Goal: Information Seeking & Learning: Learn about a topic

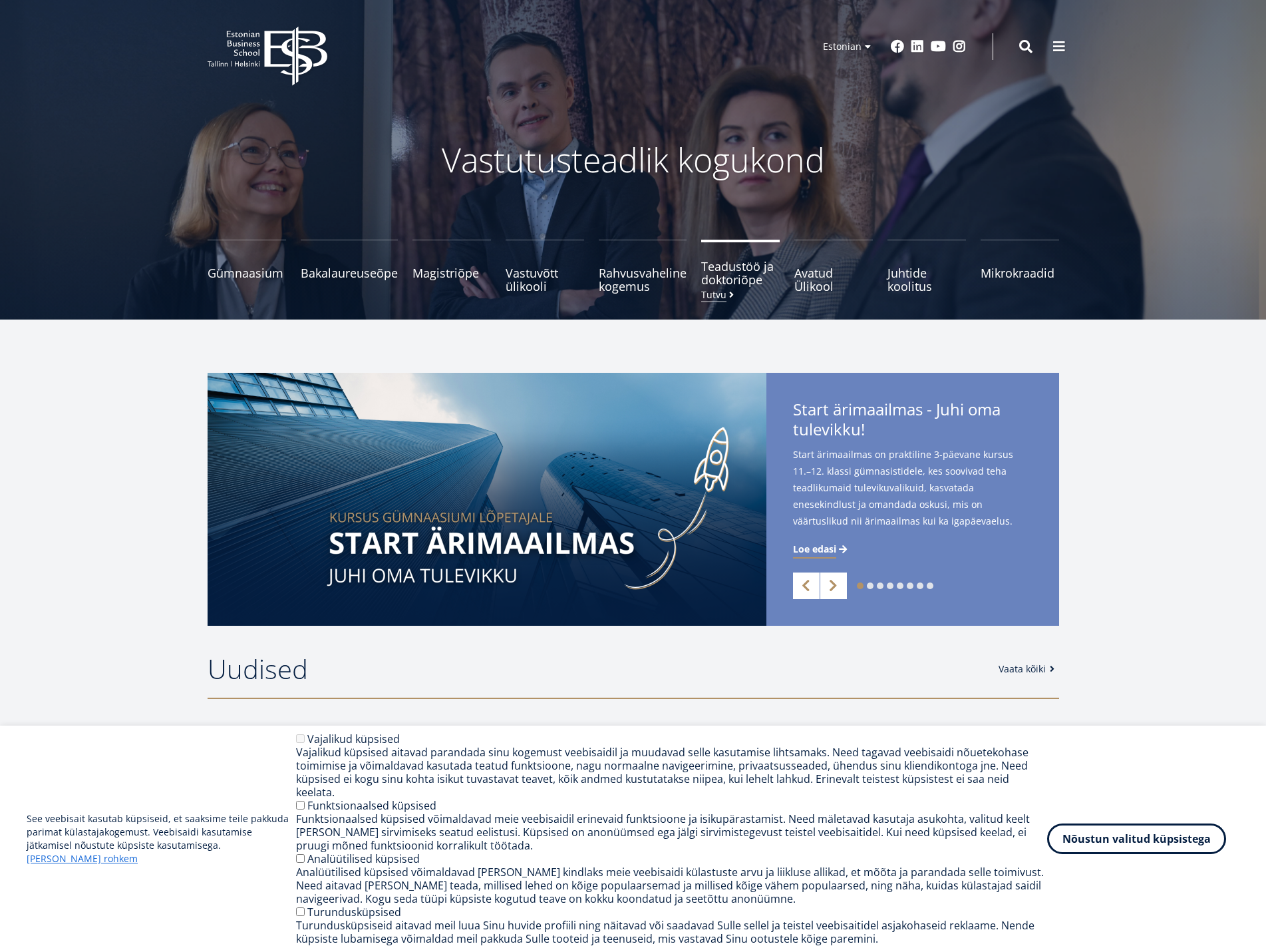
click at [732, 269] on span "Teadustöö ja doktoriõpe Tutvu" at bounding box center [741, 273] width 79 height 26
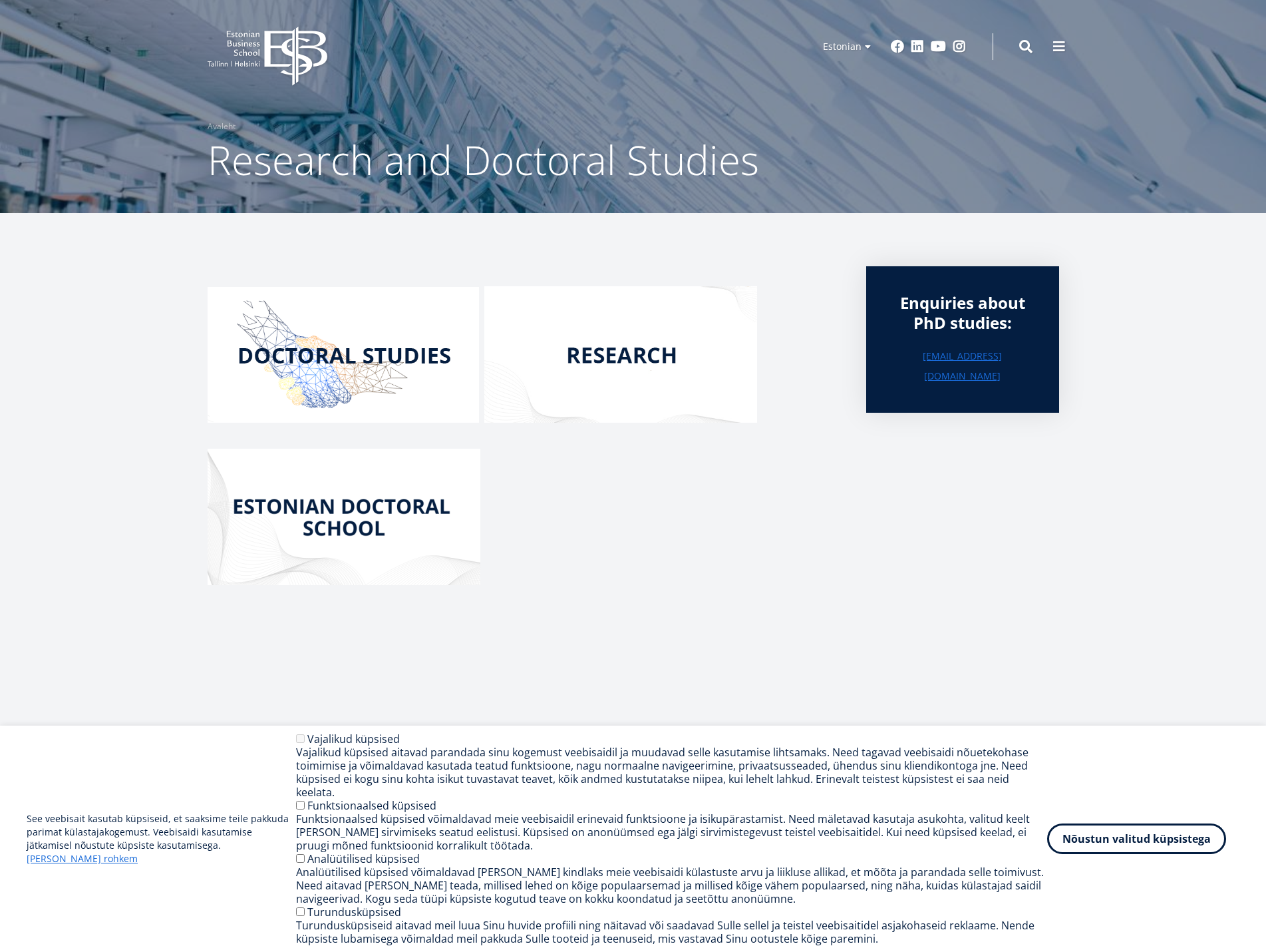
click at [649, 361] on img at bounding box center [621, 354] width 272 height 137
click at [242, 59] on icon "EBS Logo Created with Sketch." at bounding box center [267, 56] width 120 height 59
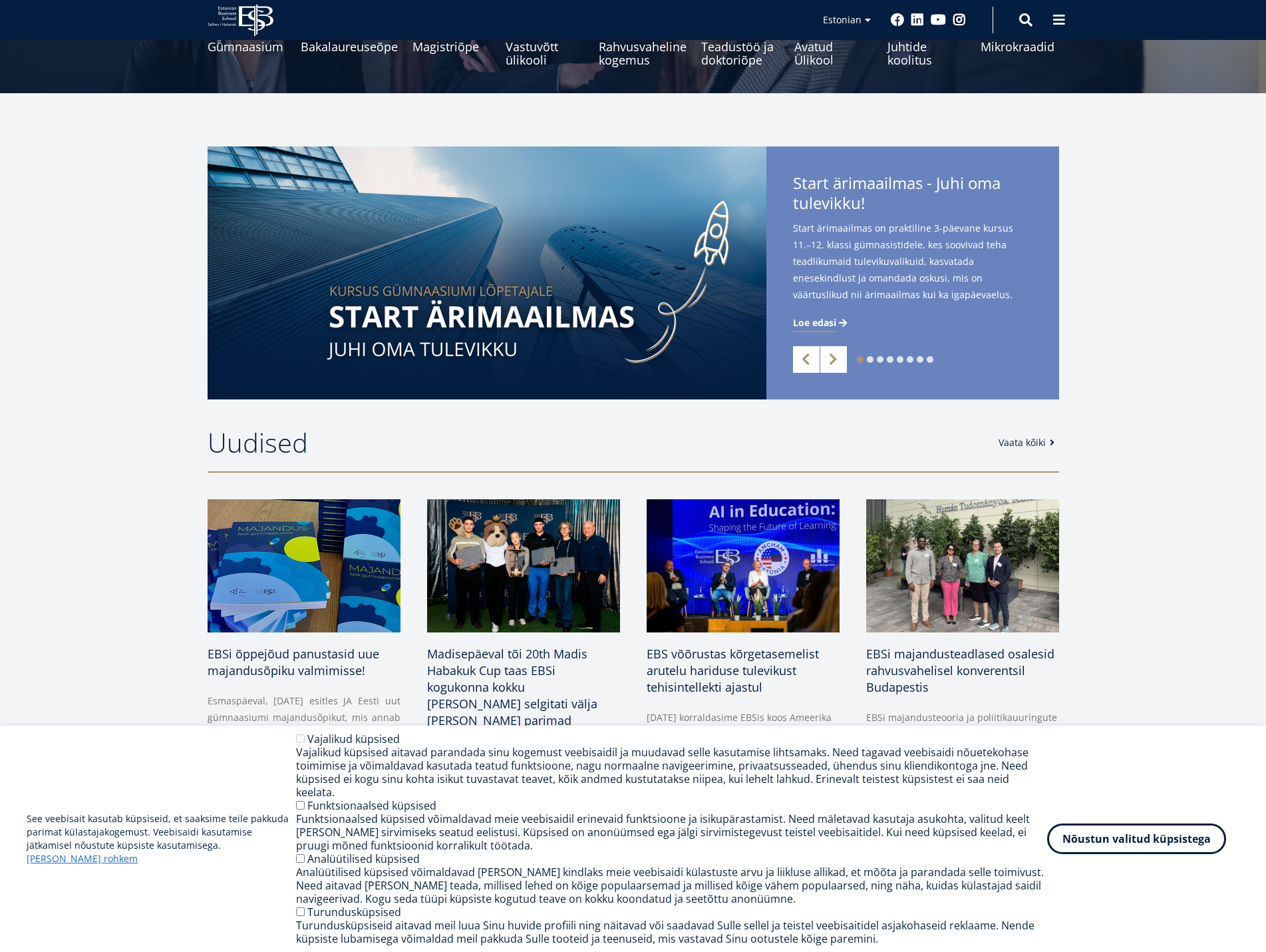
scroll to position [266, 0]
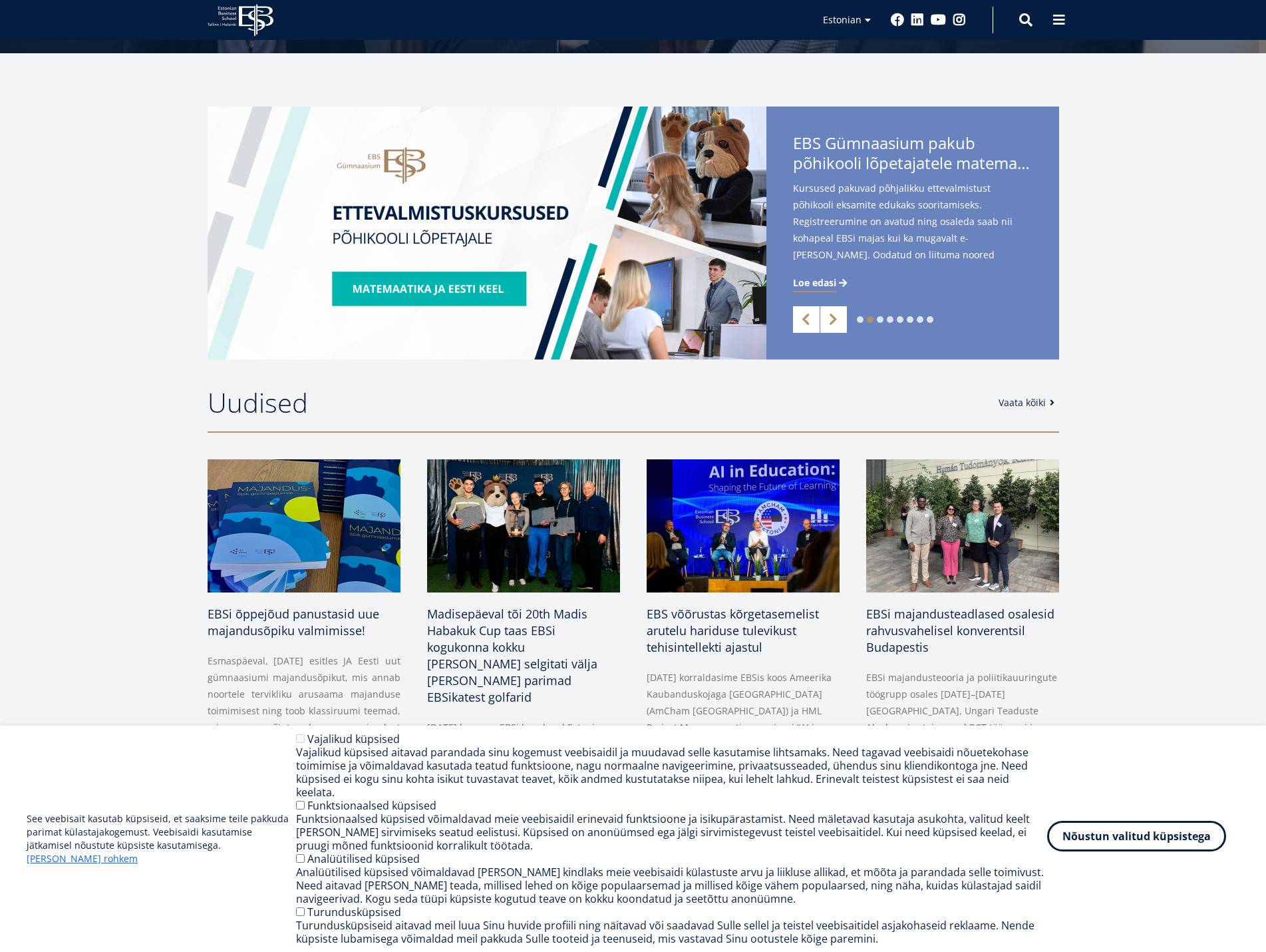
click at [1098, 852] on button "Nõustun valitud küpsistega" at bounding box center [1137, 836] width 179 height 31
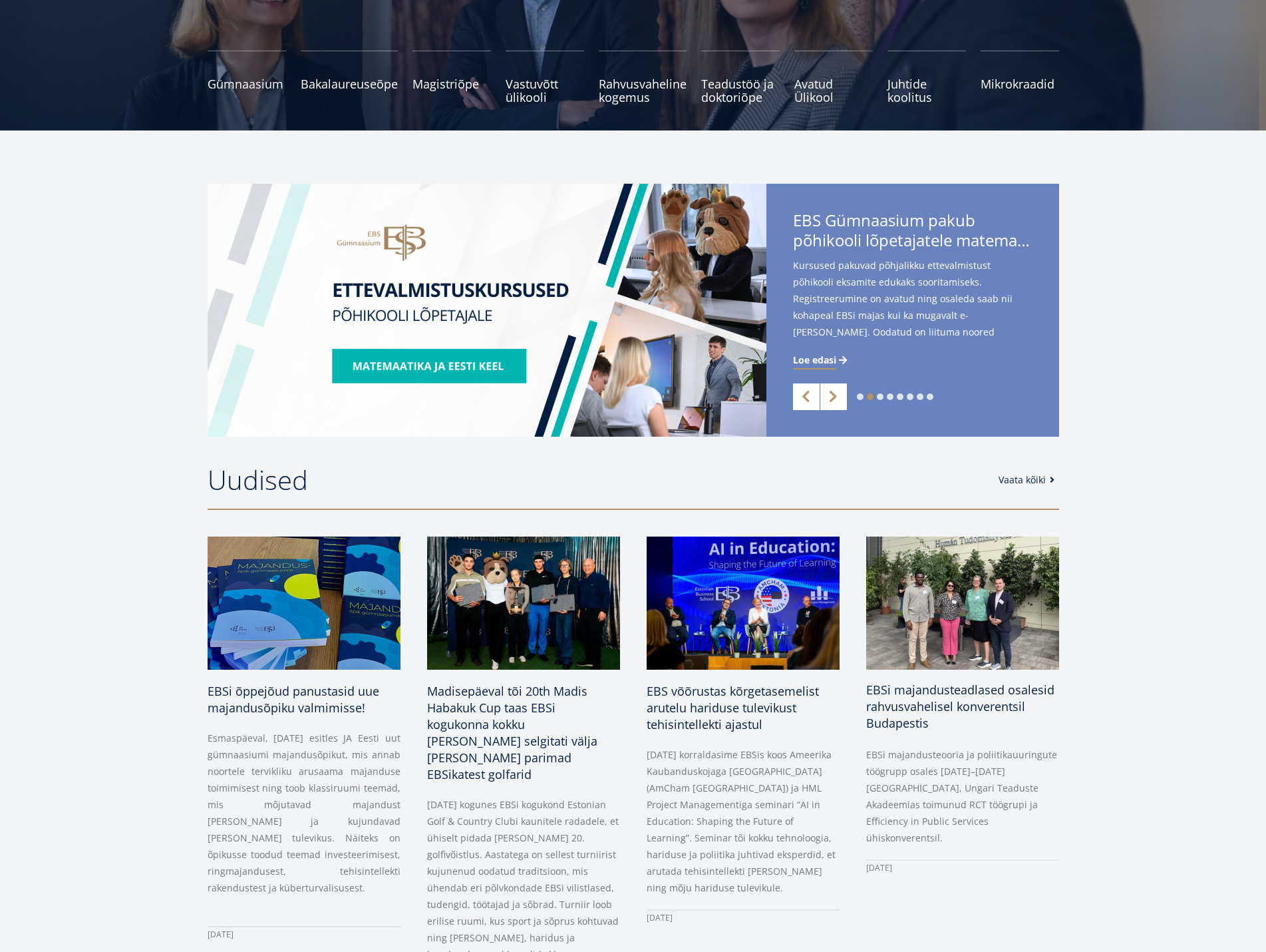
scroll to position [0, 0]
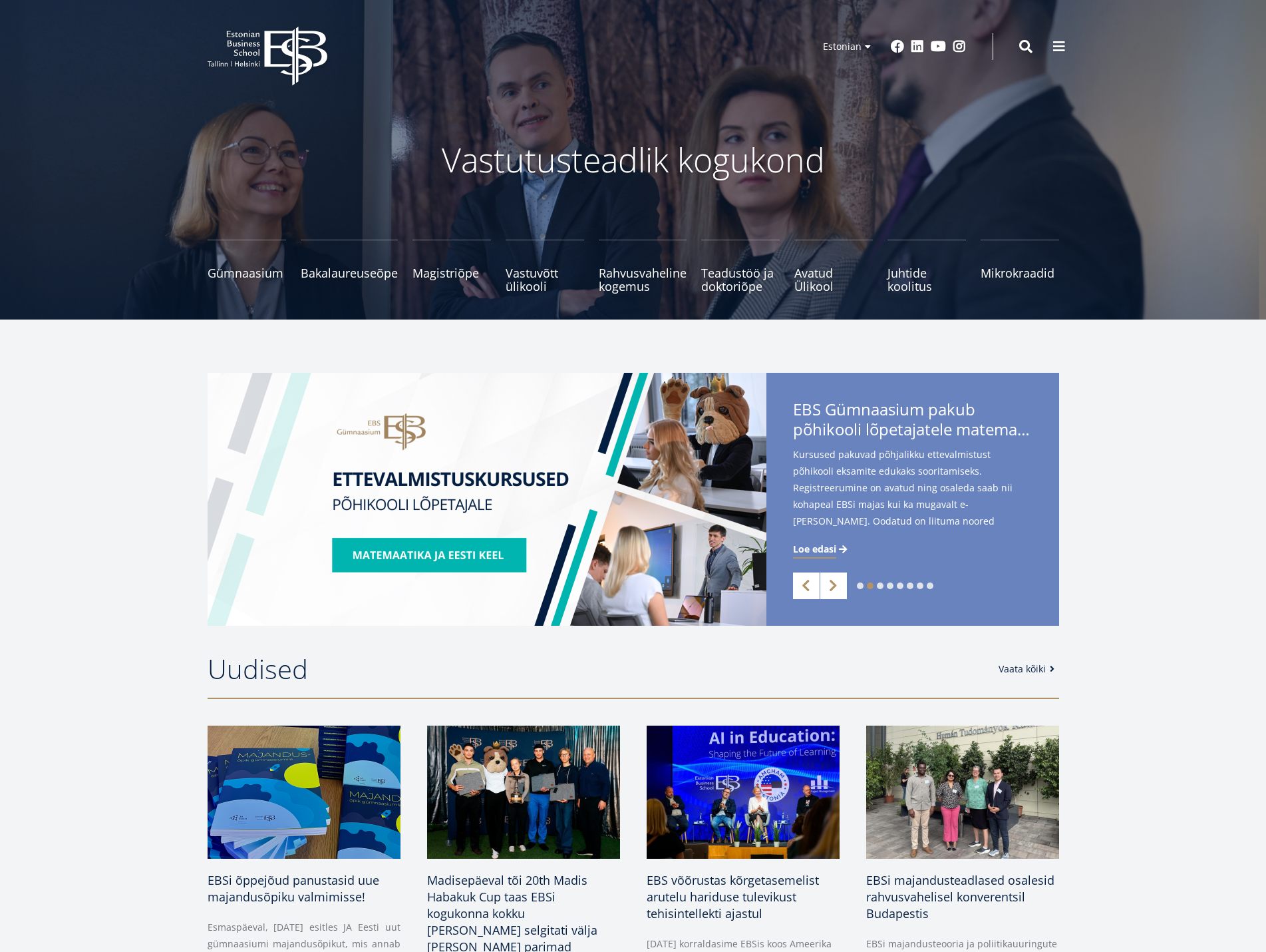
click at [251, 39] on icon "EBS Logo Created with Sketch." at bounding box center [267, 56] width 120 height 59
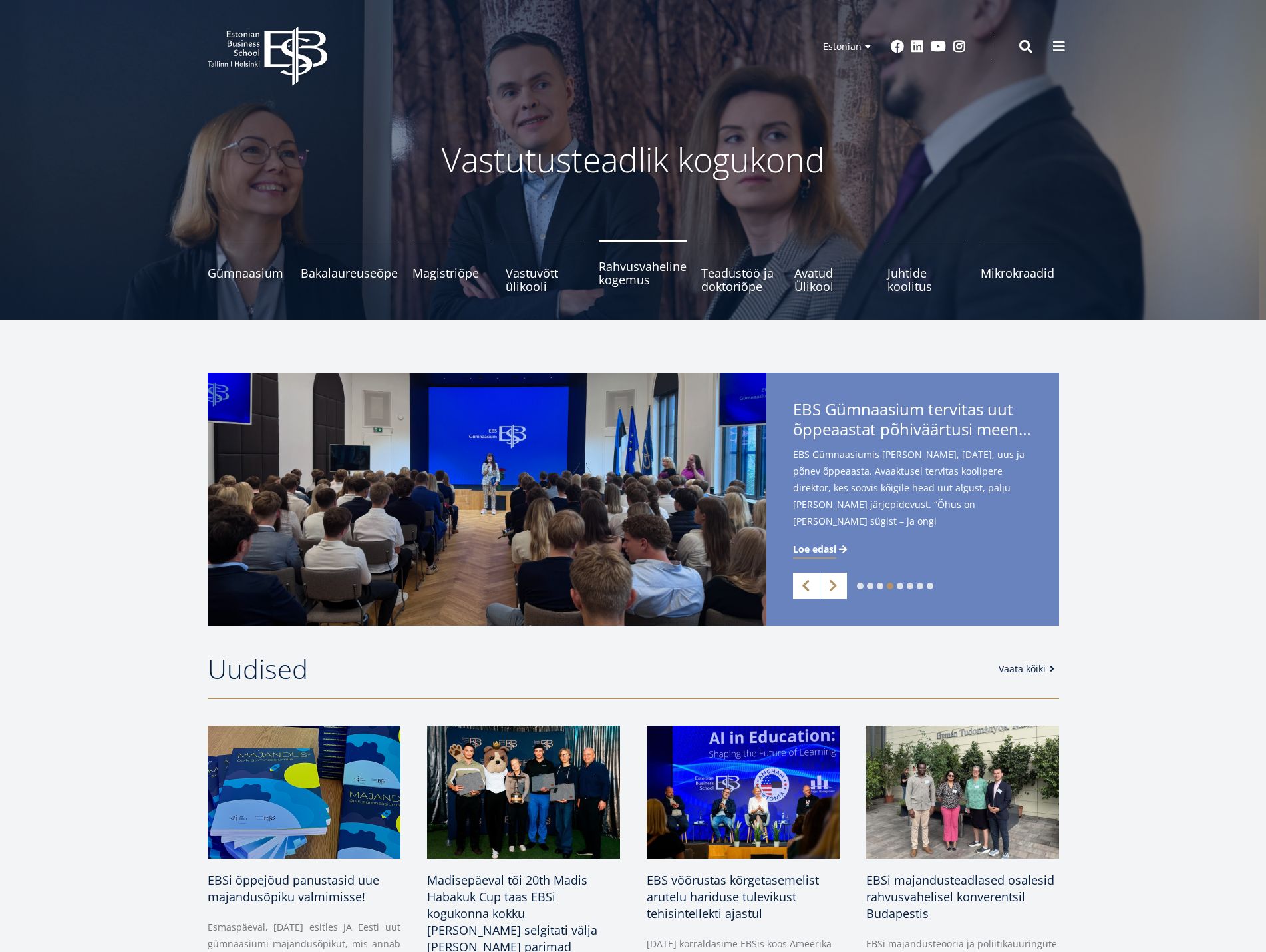
click at [638, 273] on span "Rahvusvaheline kogemus" at bounding box center [643, 273] width 88 height 26
click at [899, 279] on span "Juhtide koolitus Tutvu ja registreeru" at bounding box center [927, 273] width 79 height 26
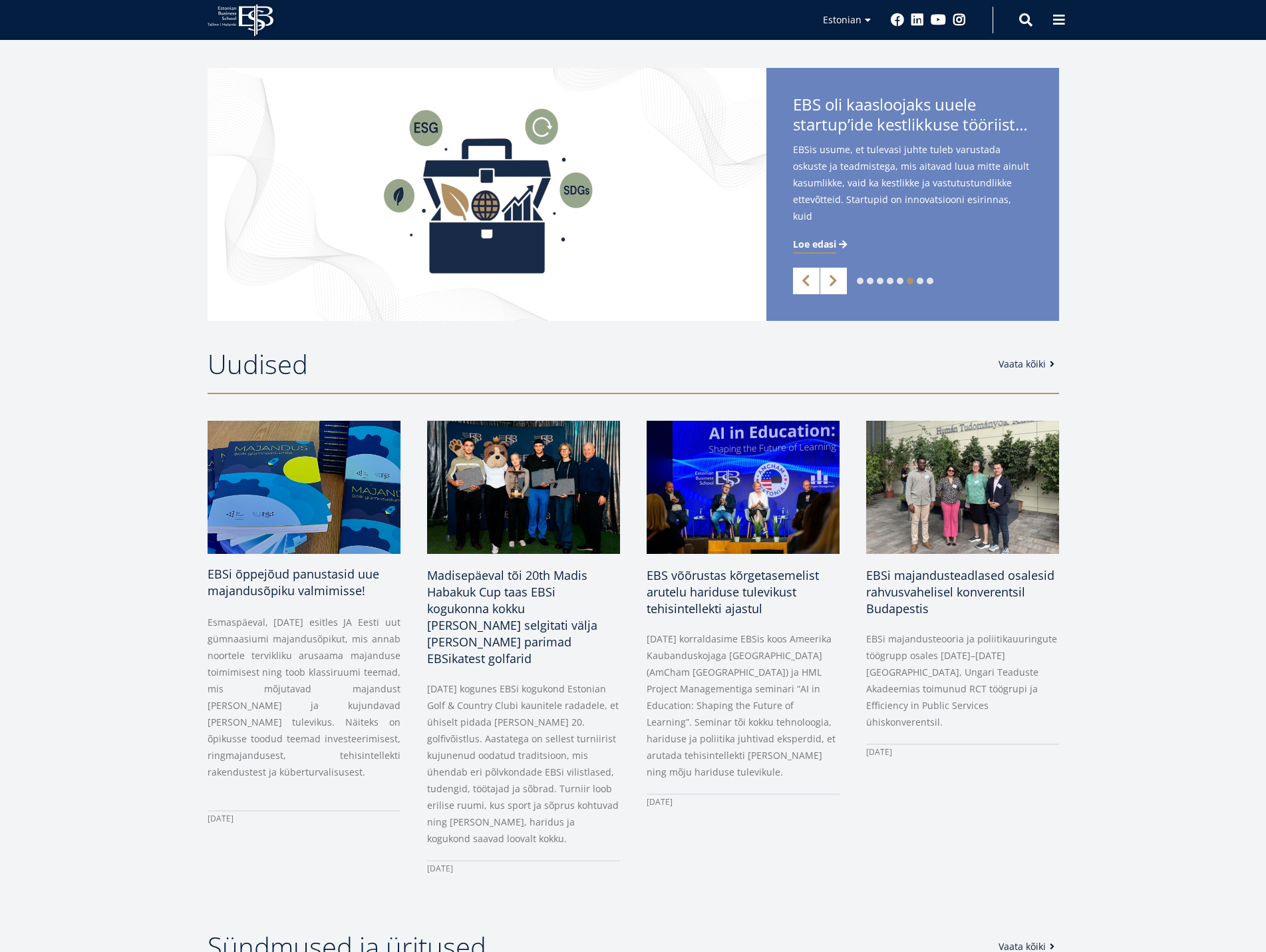
scroll to position [133, 0]
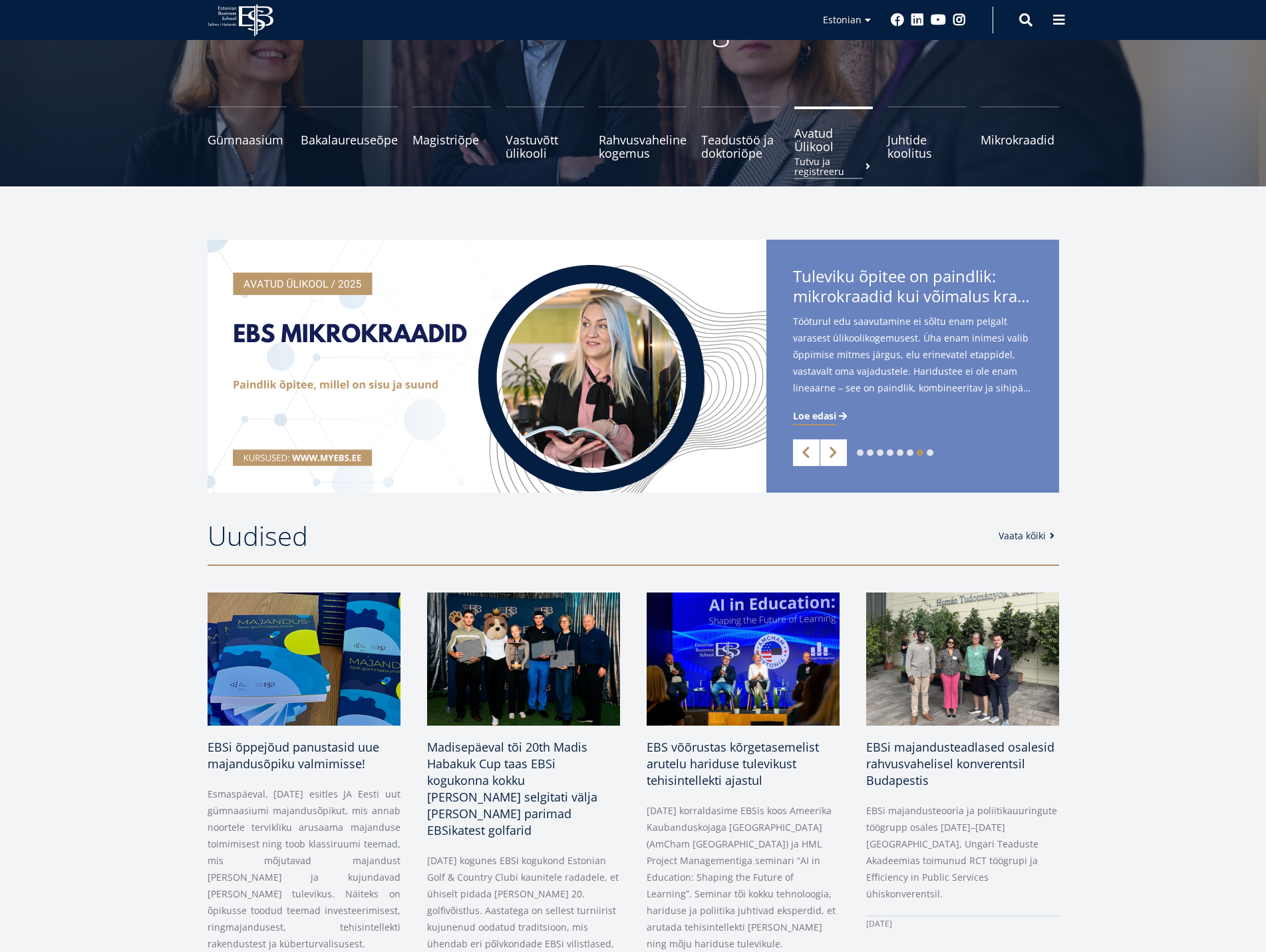
click at [824, 144] on span "Avatud Ülikool Tutvu ja registreeru" at bounding box center [834, 140] width 79 height 26
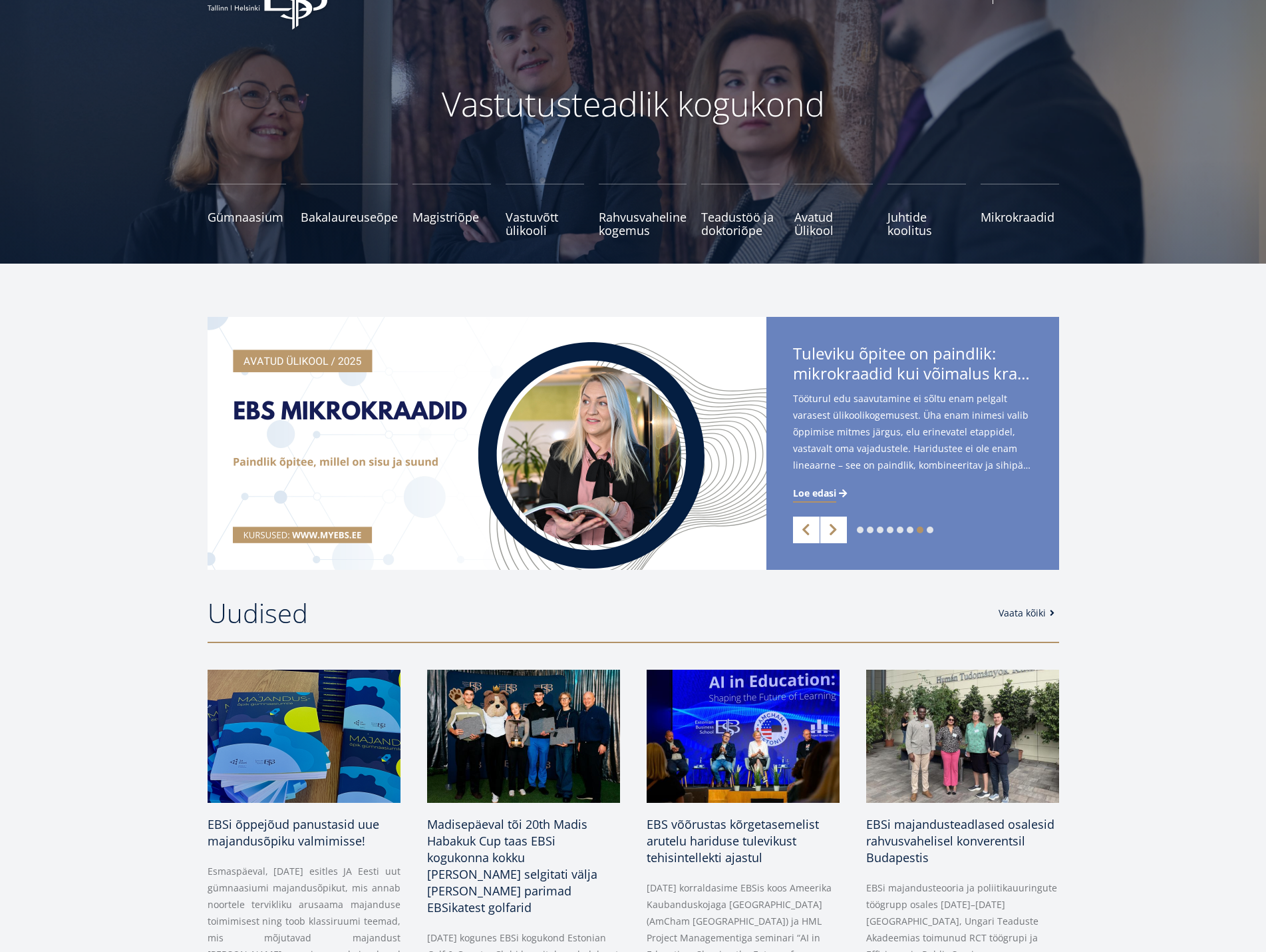
scroll to position [0, 0]
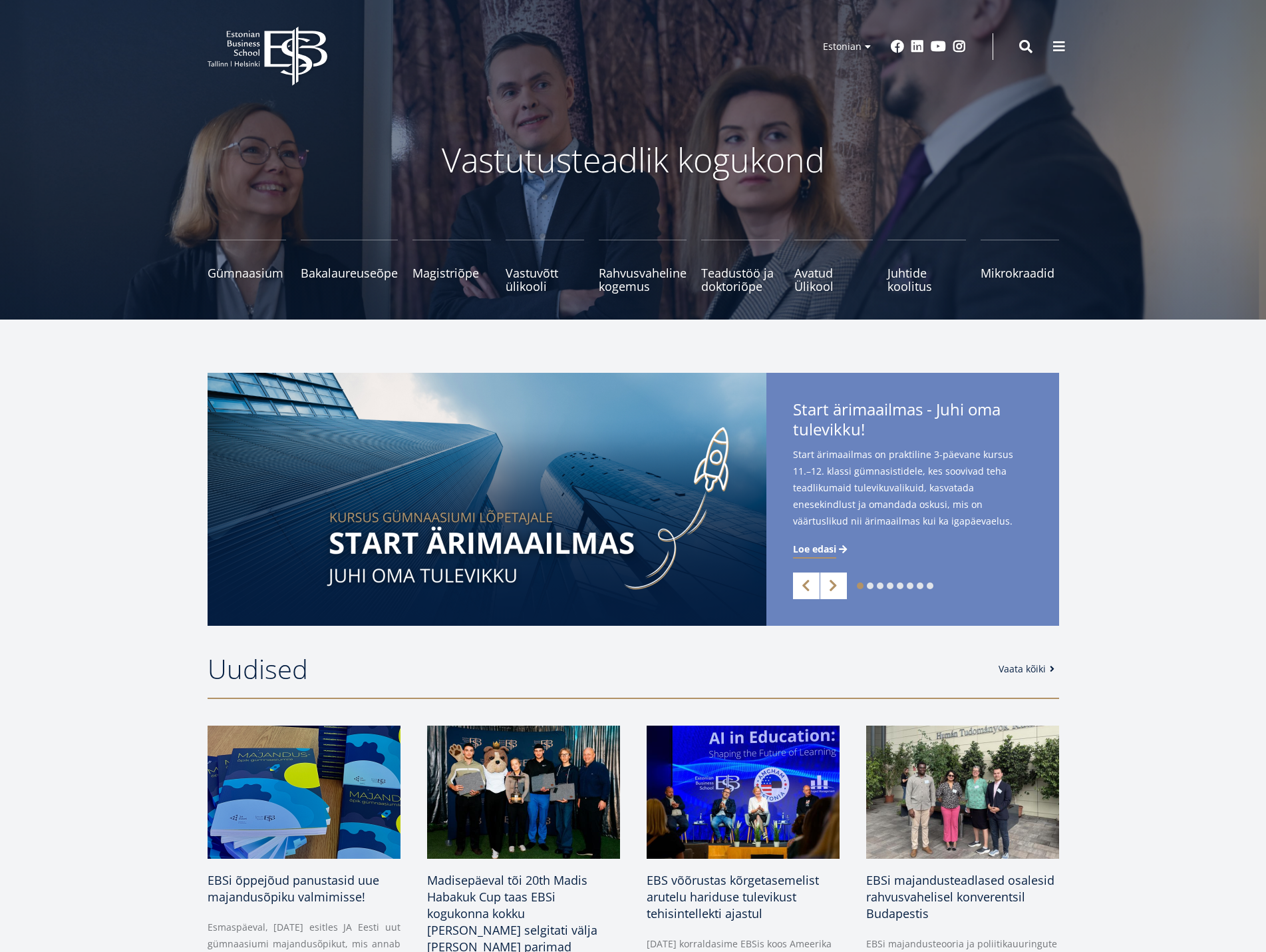
click at [247, 49] on icon "EBS Logo Created with Sketch." at bounding box center [267, 56] width 120 height 59
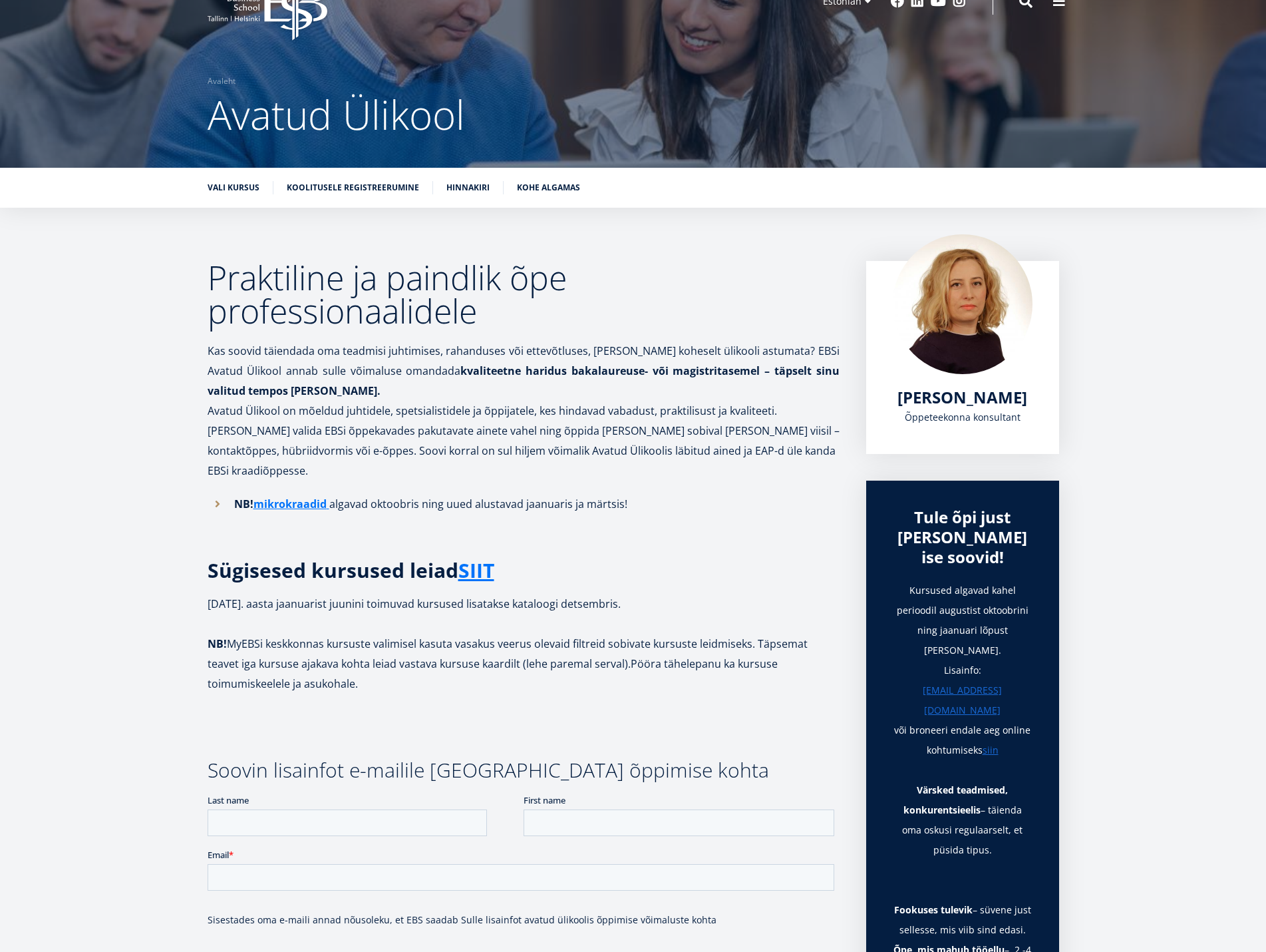
scroll to position [39, 0]
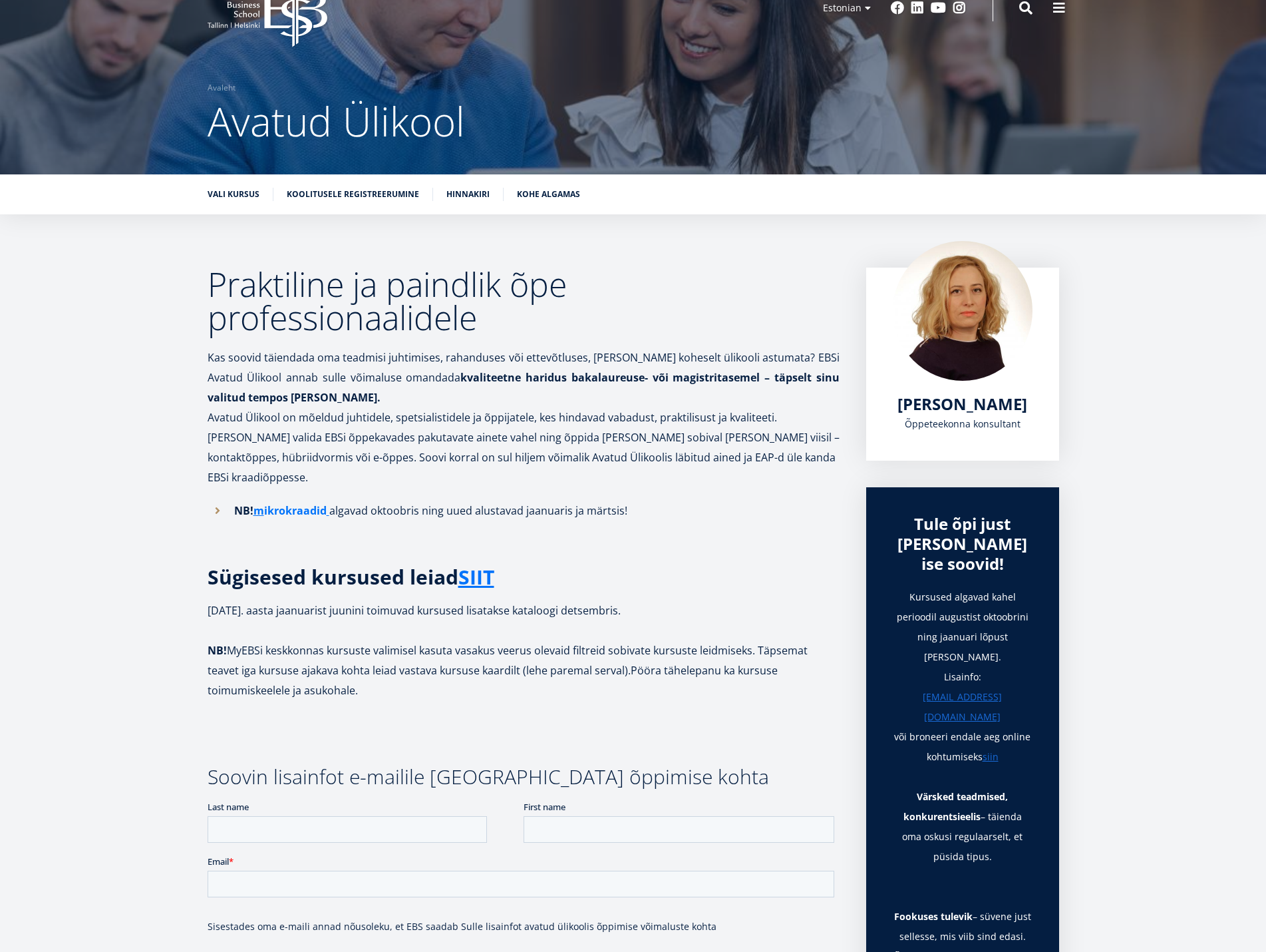
click at [275, 500] on link "ikrokraadid" at bounding box center [295, 510] width 63 height 20
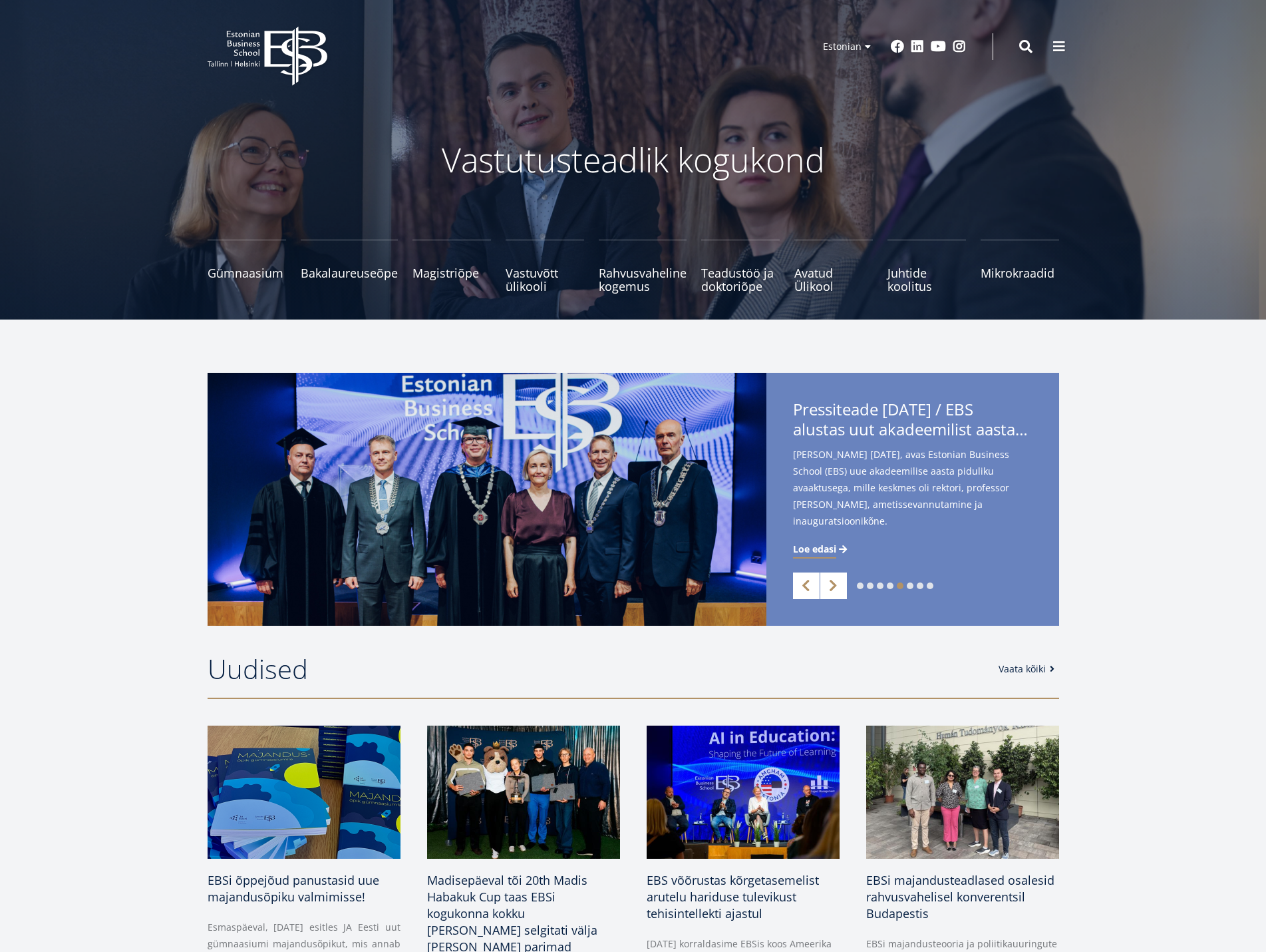
drag, startPoint x: 388, startPoint y: 666, endPoint x: 368, endPoint y: 631, distance: 40.3
click at [386, 663] on h2 "Uudised" at bounding box center [597, 669] width 778 height 33
drag, startPoint x: 373, startPoint y: 591, endPoint x: 388, endPoint y: 542, distance: 51.2
click at [374, 588] on img at bounding box center [487, 500] width 559 height 253
click at [824, 546] on span "Loe edasi" at bounding box center [815, 549] width 43 height 13
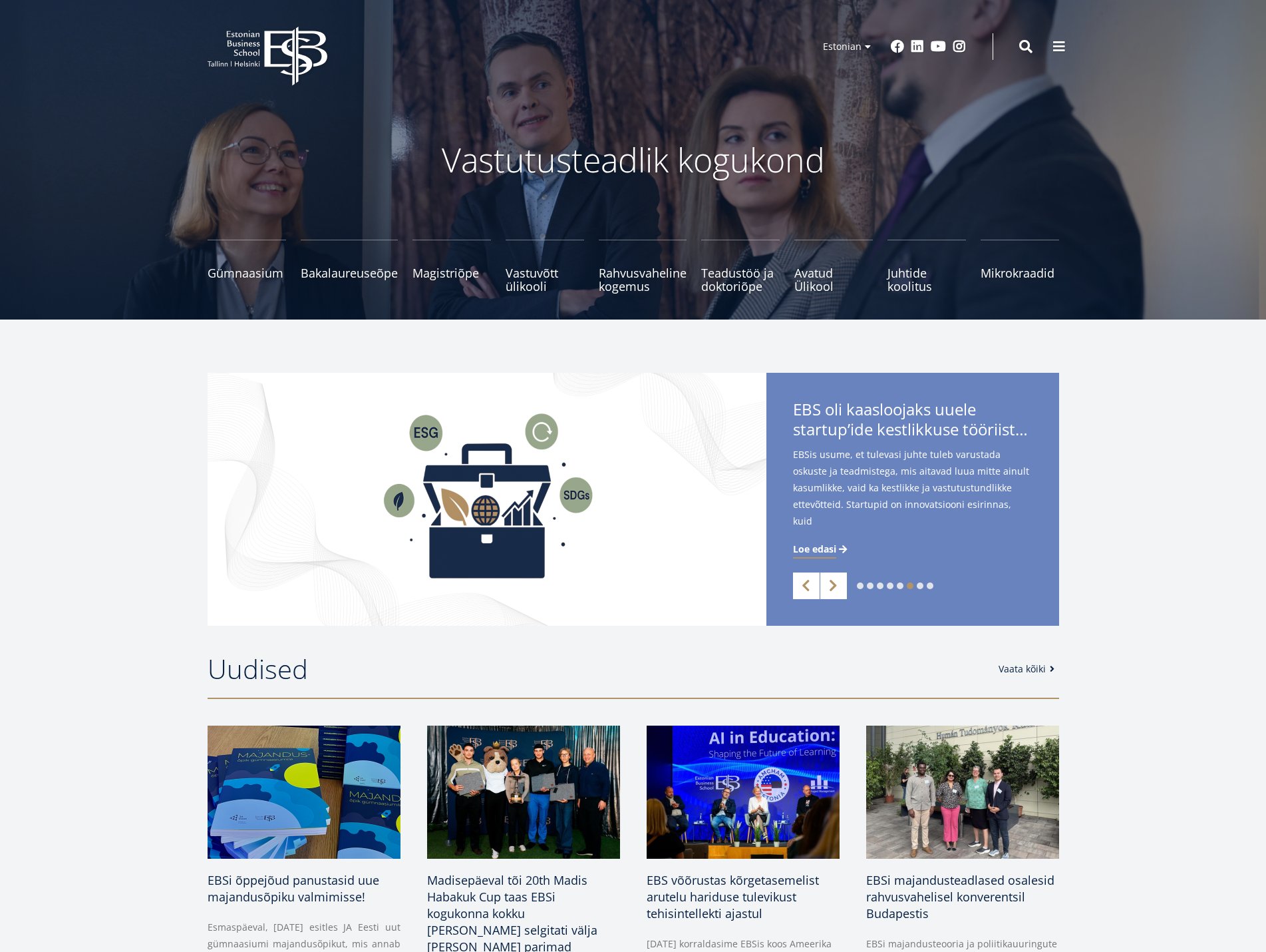
click at [259, 57] on icon "EBS Logo Created with Sketch." at bounding box center [267, 56] width 120 height 59
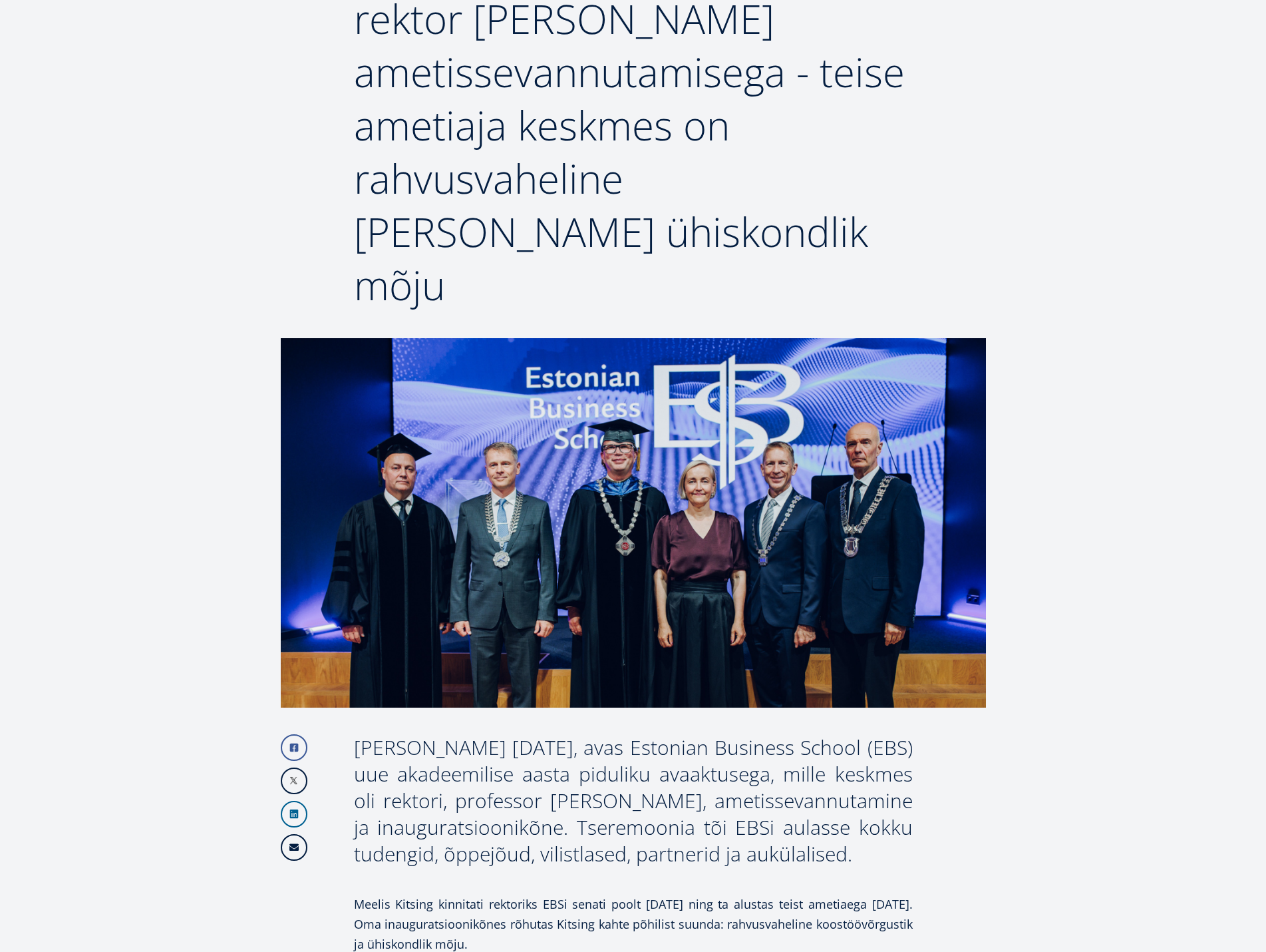
scroll to position [66, 0]
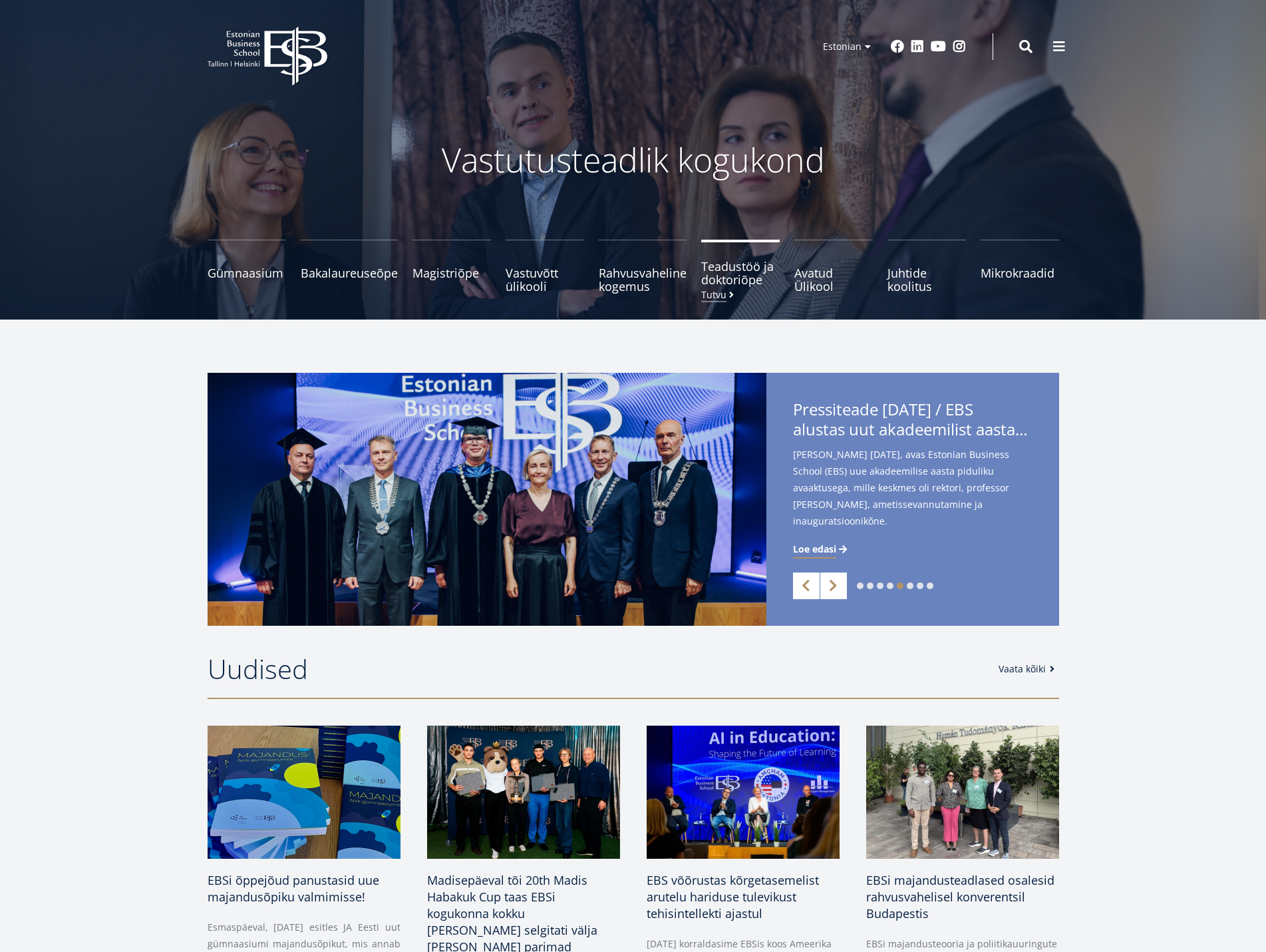
click at [716, 276] on span "Teadustöö ja doktoriõpe Tutvu" at bounding box center [741, 273] width 79 height 26
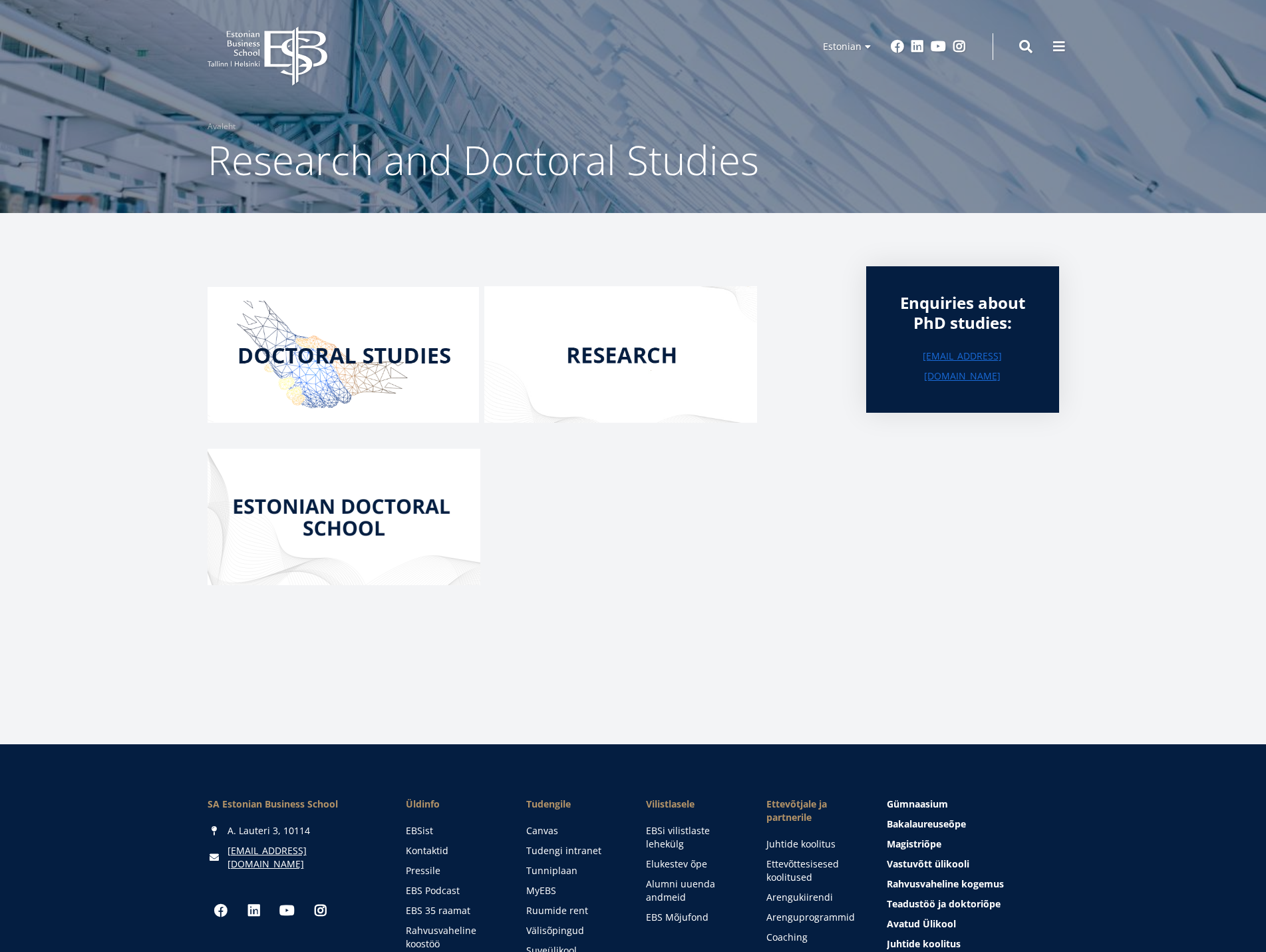
click at [618, 361] on img at bounding box center [621, 354] width 272 height 137
click at [326, 501] on img at bounding box center [344, 517] width 272 height 137
